Goal: Task Accomplishment & Management: Use online tool/utility

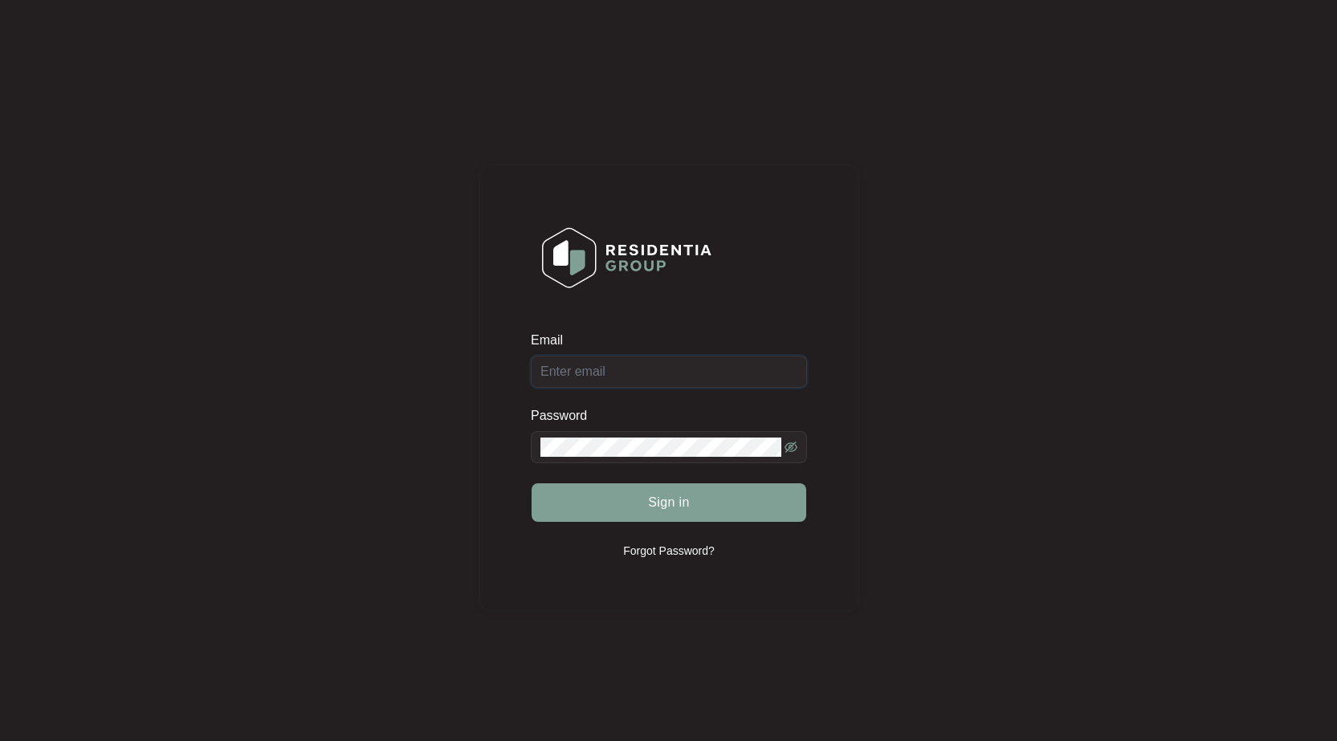
click at [638, 373] on input "Email" at bounding box center [669, 372] width 276 height 32
type input "[EMAIL_ADDRESS][DOMAIN_NAME]"
click at [532, 483] on button "Sign in" at bounding box center [669, 502] width 275 height 39
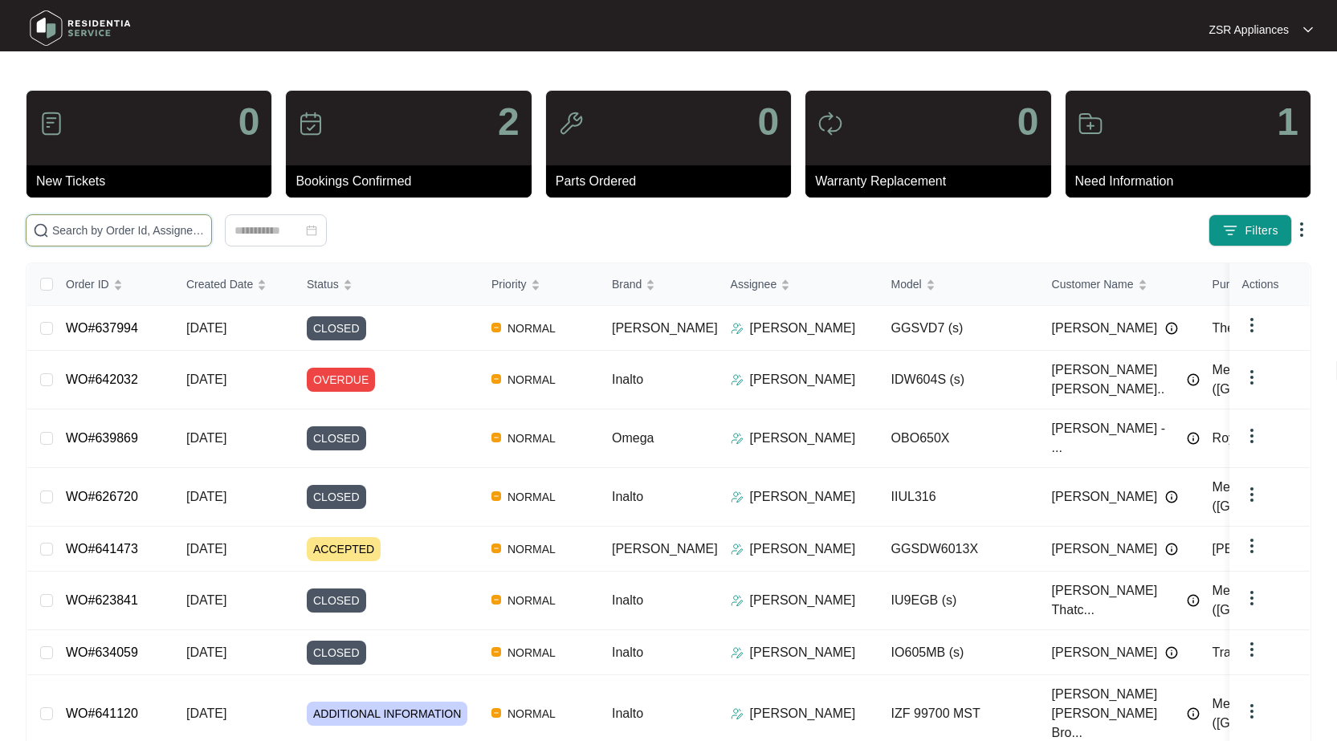
click at [95, 231] on input "text" at bounding box center [128, 231] width 153 height 18
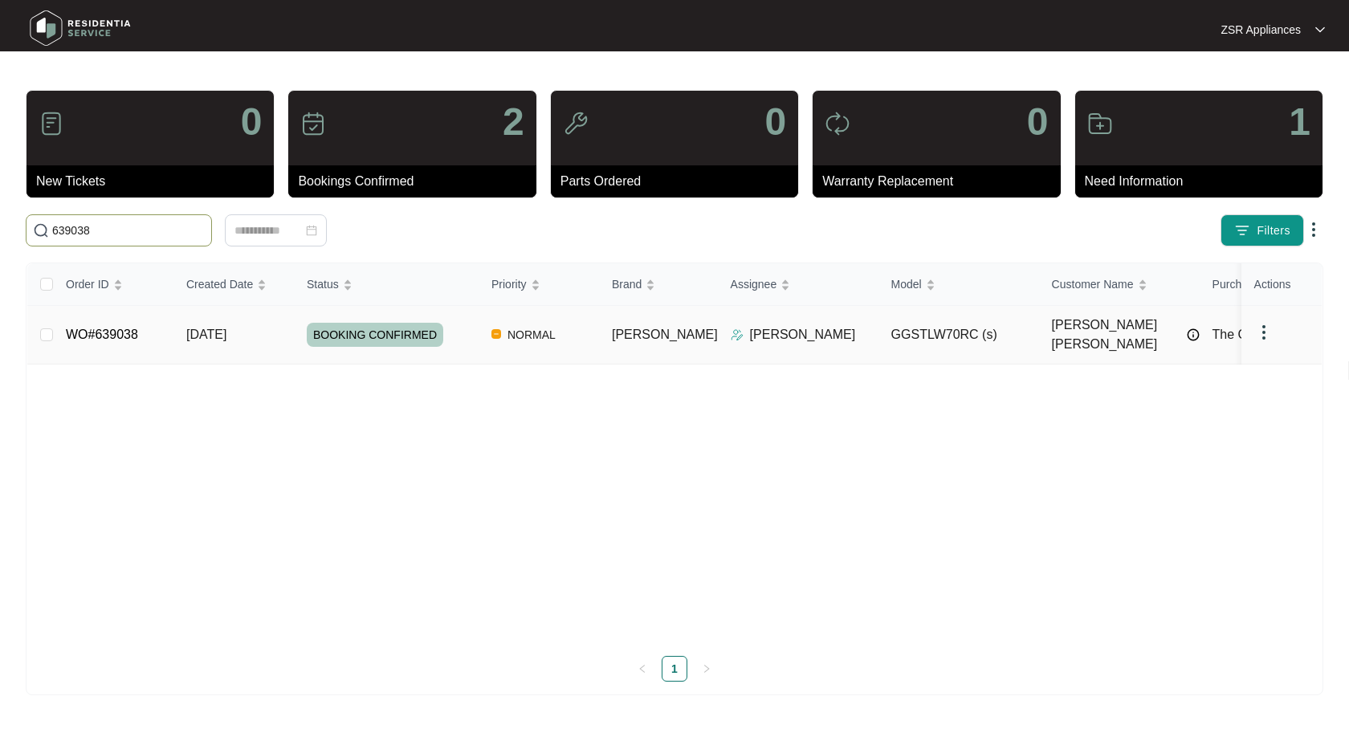
type input "639038"
click at [100, 328] on link "WO#639038" at bounding box center [102, 335] width 72 height 14
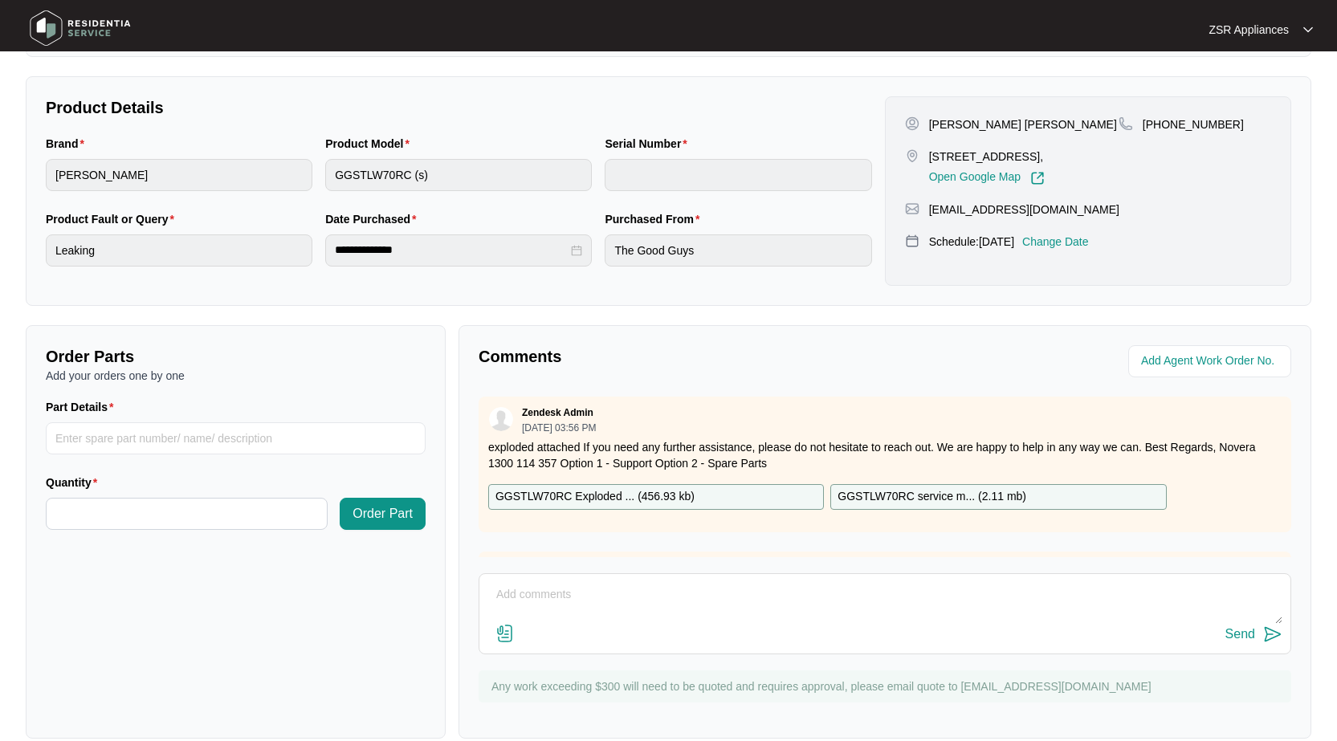
scroll to position [321, 0]
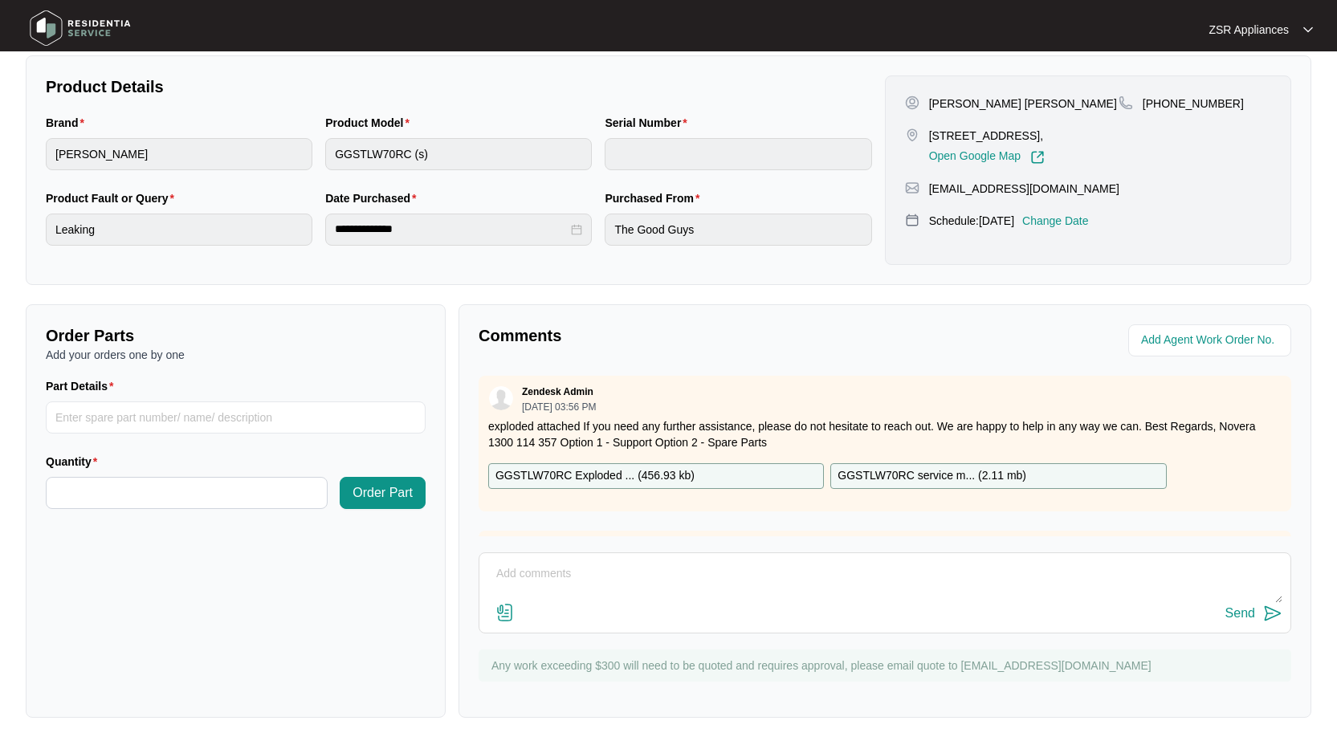
drag, startPoint x: 684, startPoint y: 583, endPoint x: 726, endPoint y: 569, distance: 44.2
click at [684, 583] on textarea at bounding box center [884, 582] width 795 height 42
paste textarea "Customer complaint of unit leaking Customer complaint of unit flooding laundry …"
type textarea "Customer complaint of unit leaking Customer complaint of unit flooding laundry …"
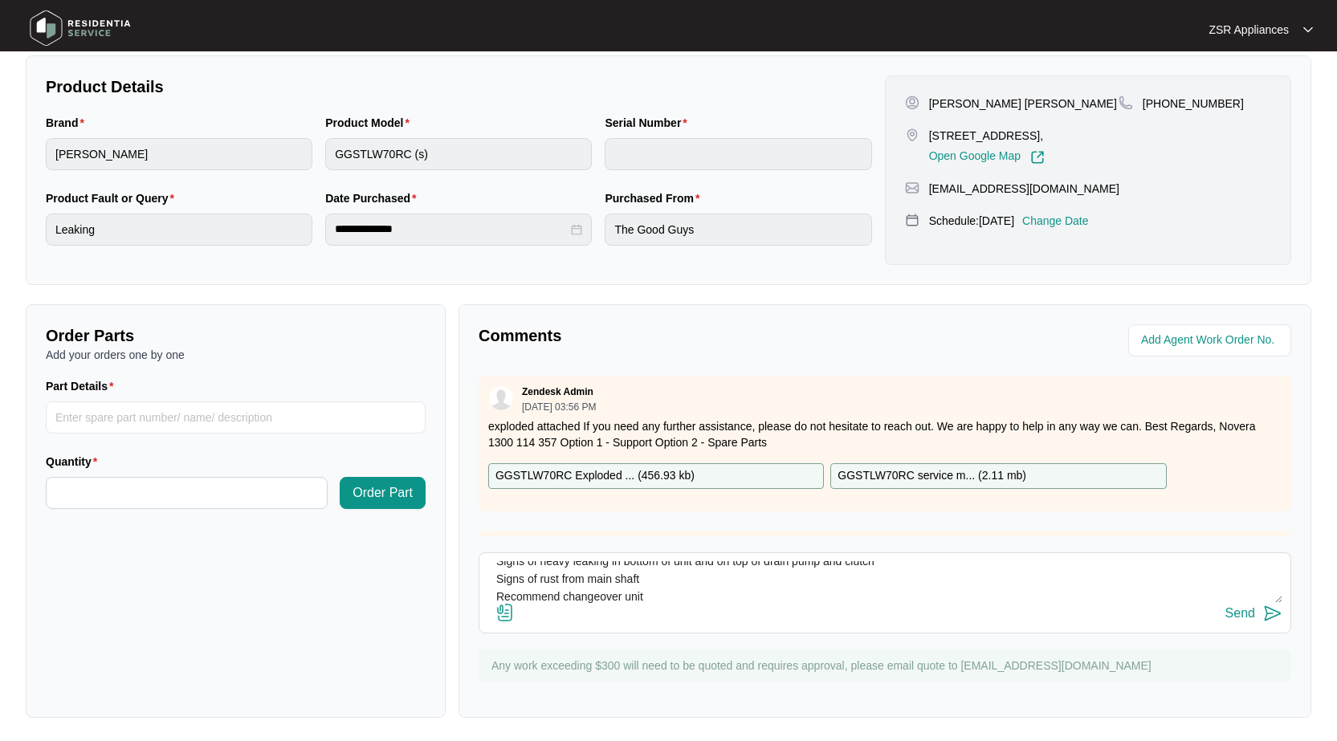
click at [1259, 618] on button "Send" at bounding box center [1253, 614] width 57 height 22
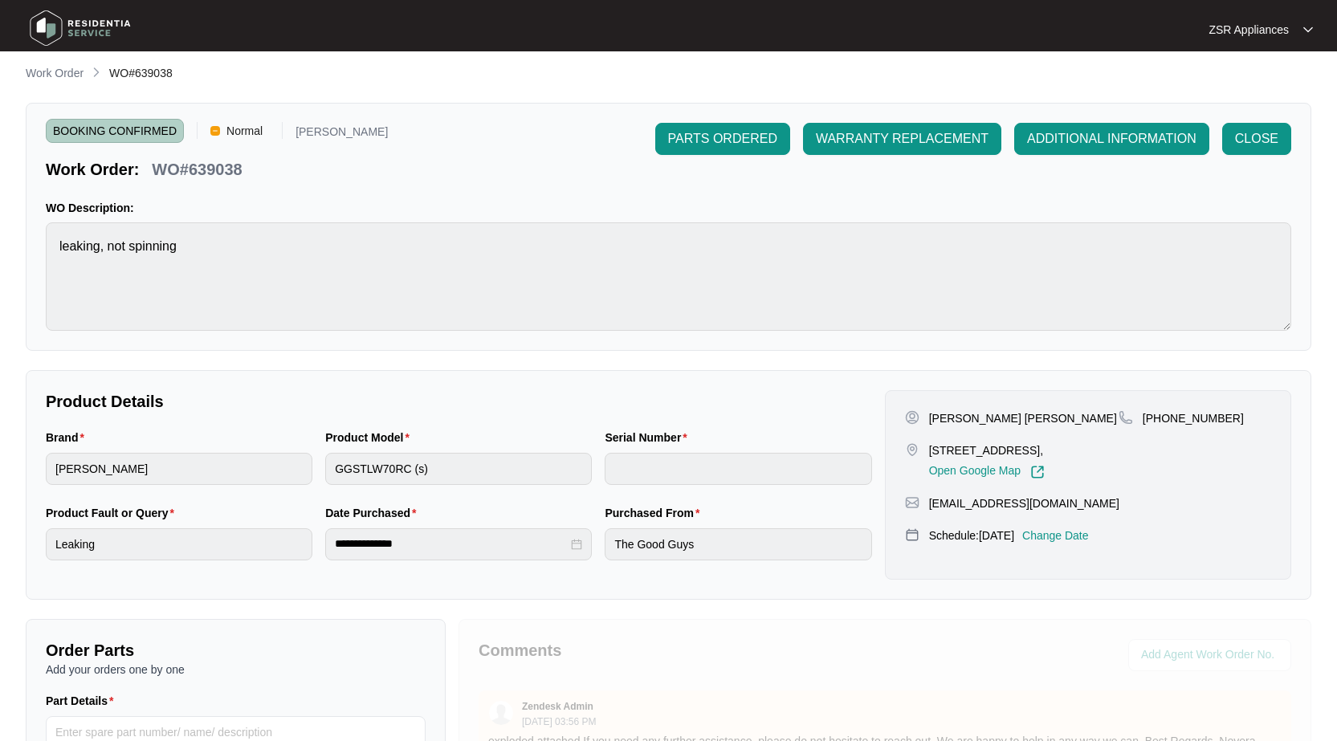
scroll to position [0, 0]
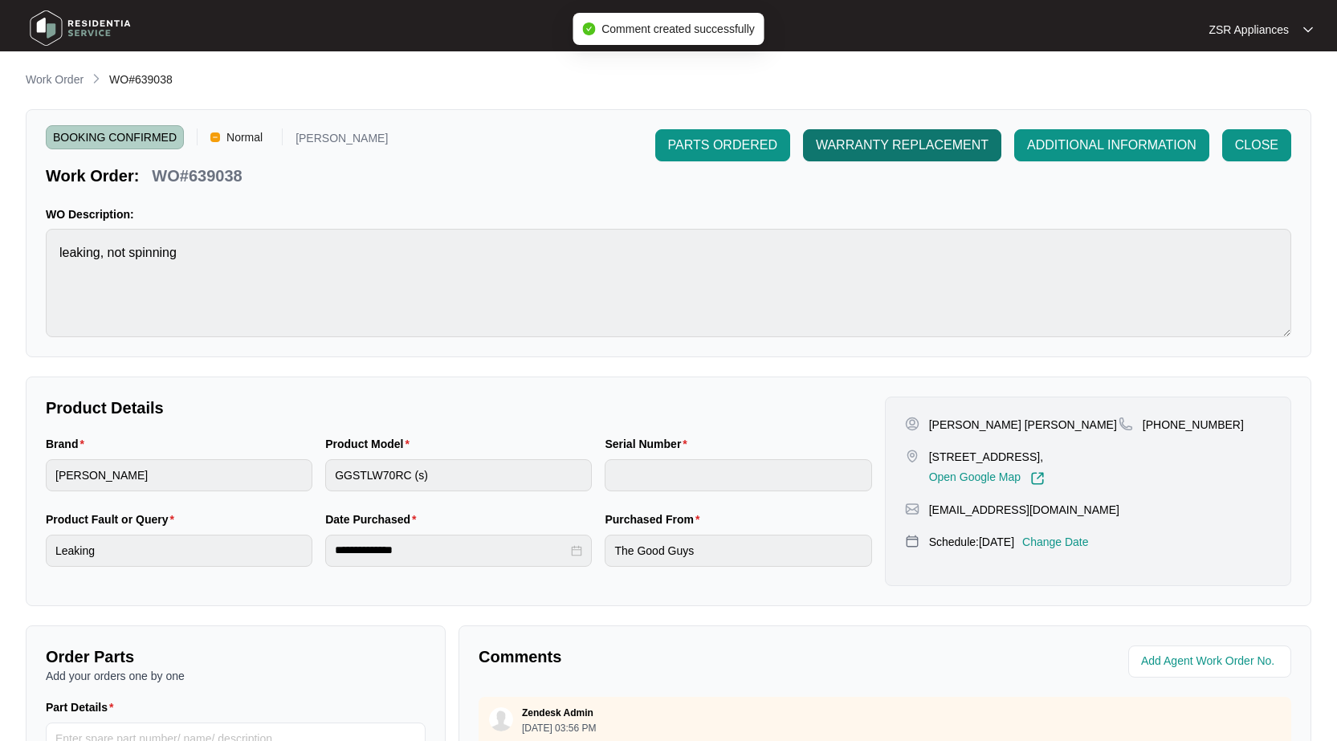
click at [915, 139] on span "WARRANTY REPLACEMENT" at bounding box center [902, 145] width 173 height 19
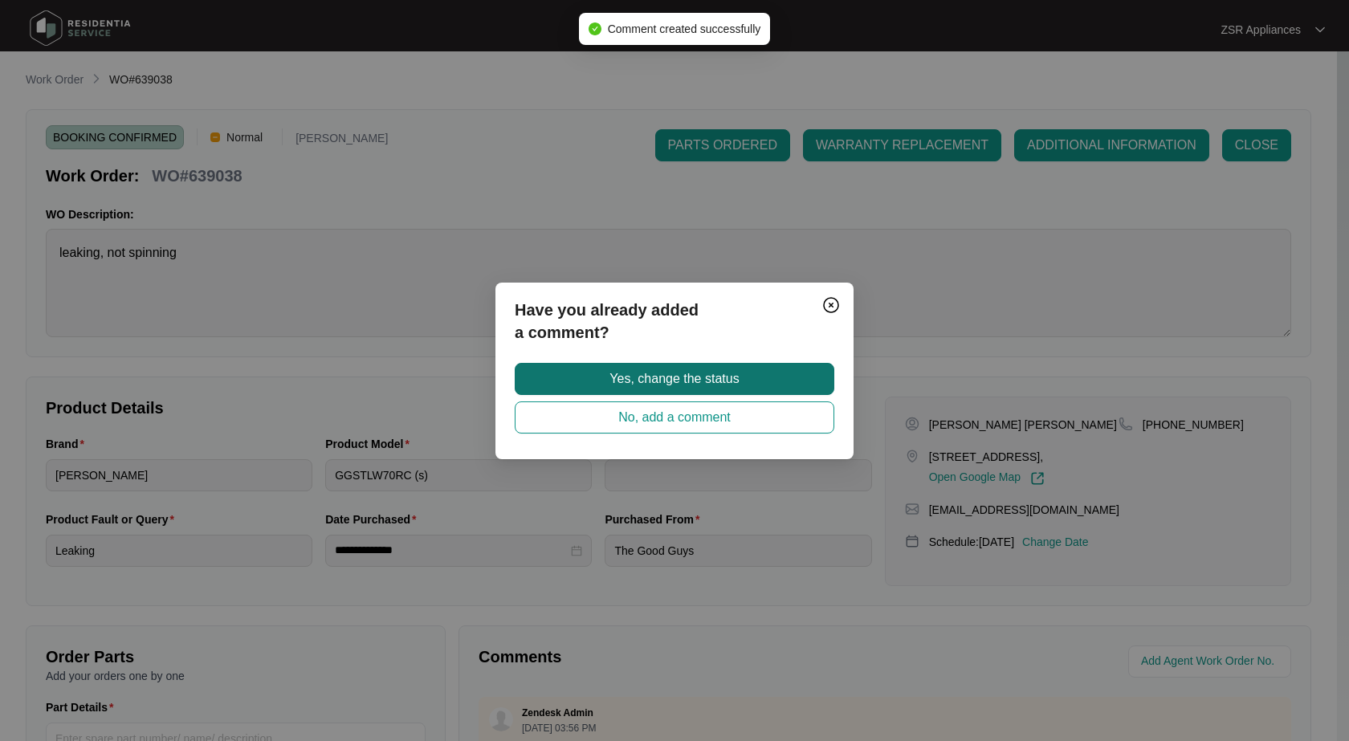
click at [658, 377] on span "Yes, change the status" at bounding box center [674, 378] width 129 height 19
